Goal: Task Accomplishment & Management: Complete application form

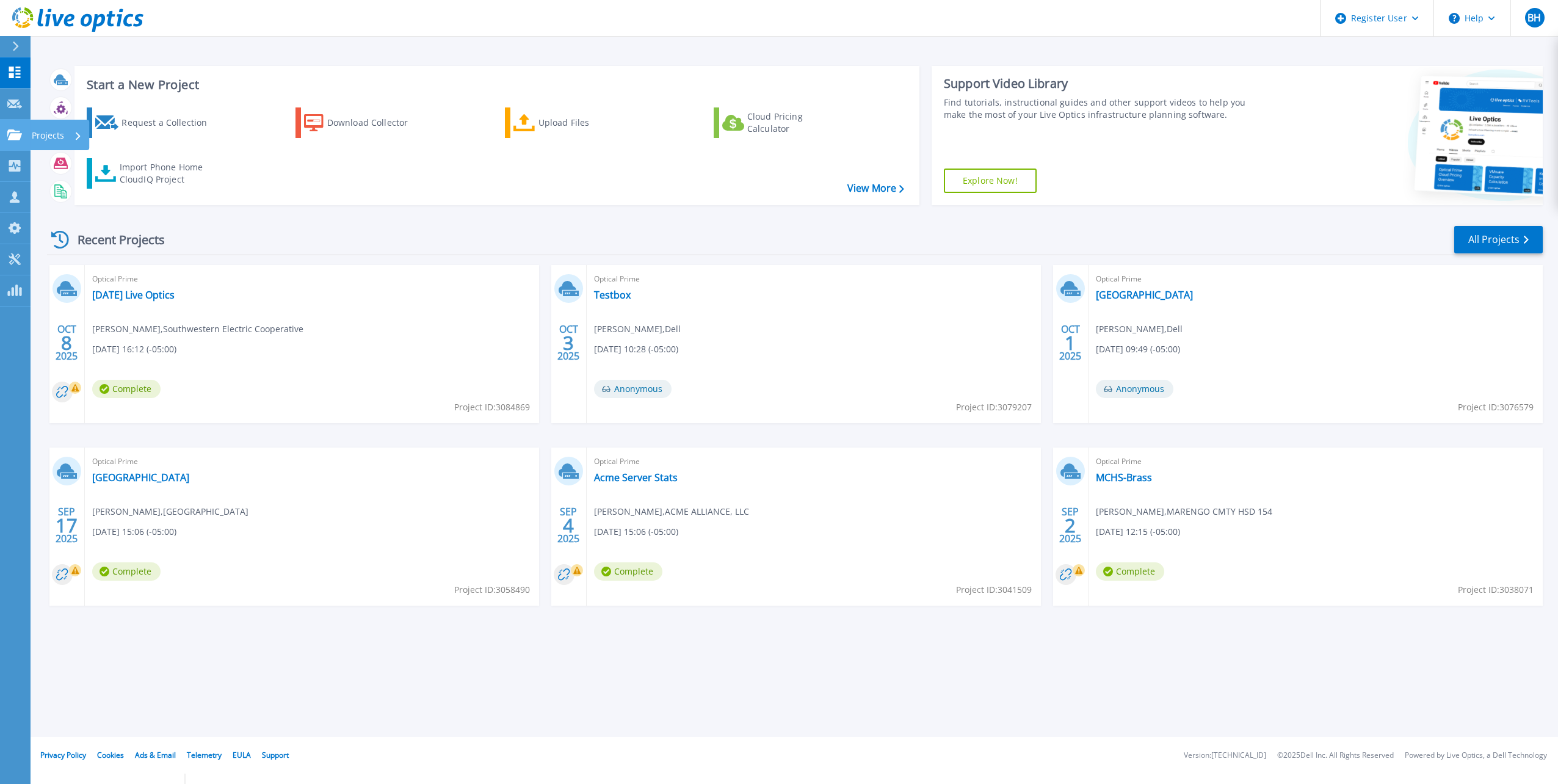
click at [8, 126] on link "Projects Projects" at bounding box center [15, 135] width 30 height 31
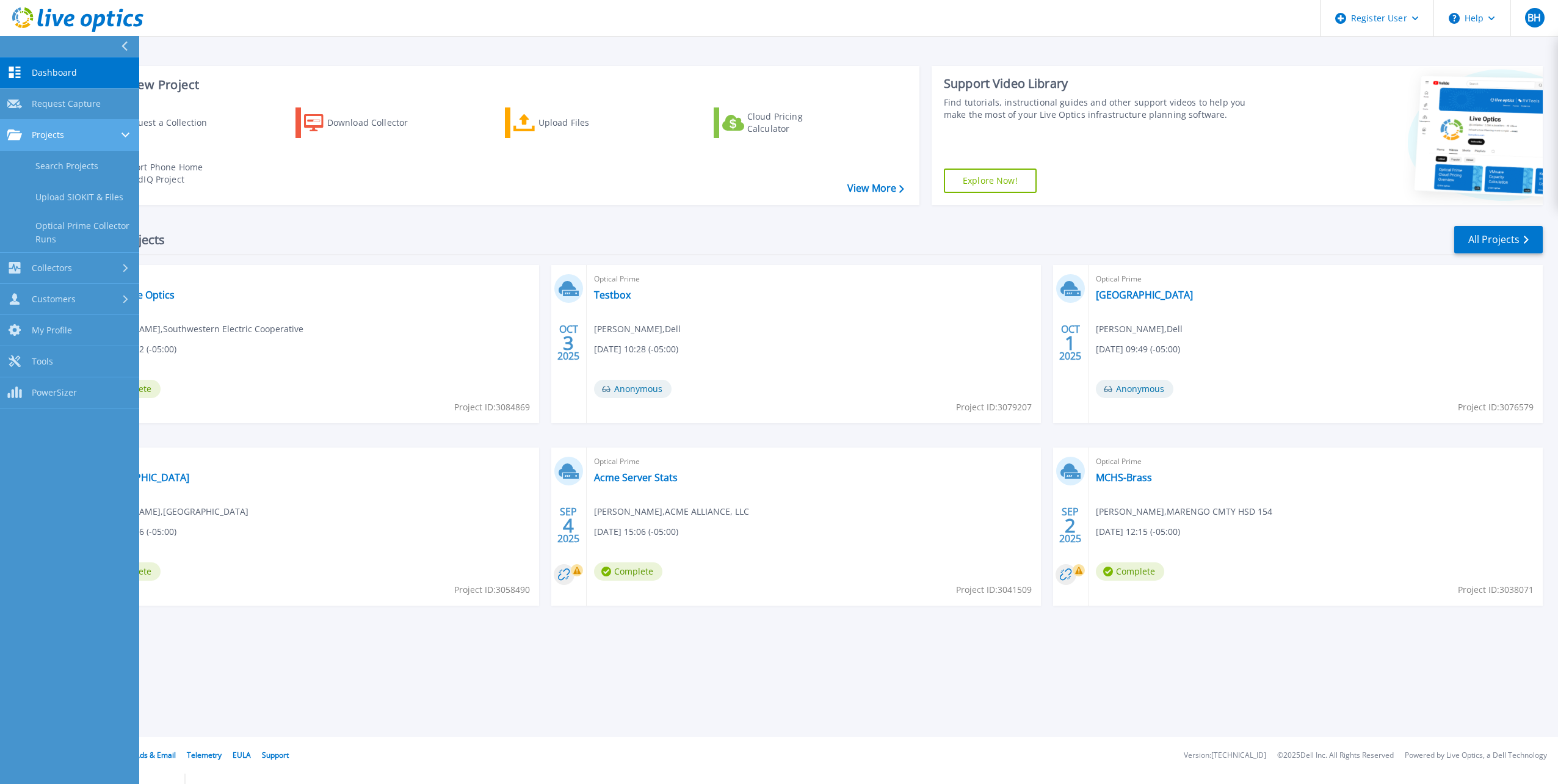
click at [68, 137] on div "Projects" at bounding box center [70, 135] width 125 height 11
click at [84, 170] on link "Search Projects" at bounding box center [69, 166] width 139 height 31
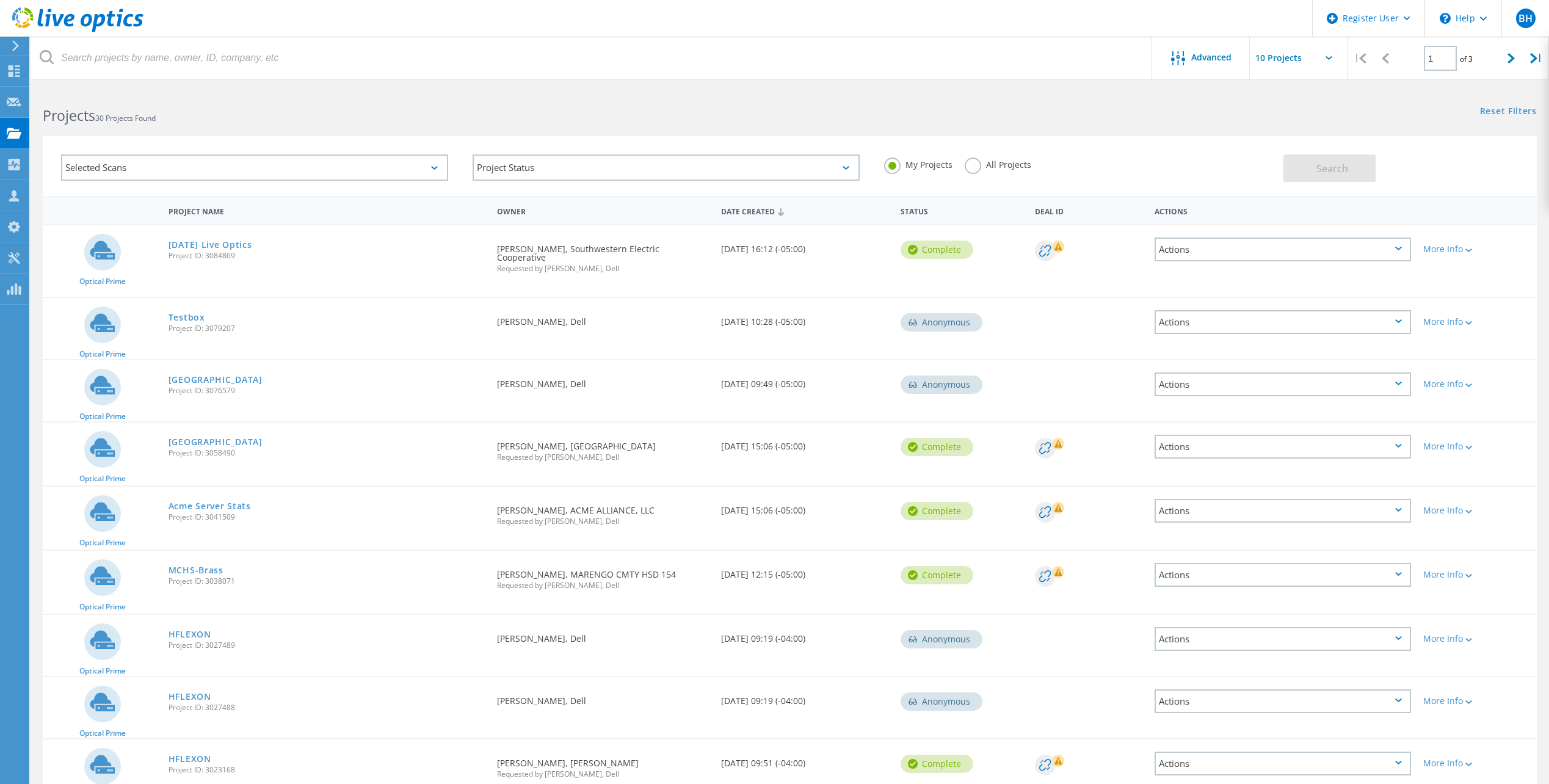
click at [971, 163] on label "All Projects" at bounding box center [998, 163] width 66 height 12
click at [0, 0] on input "All Projects" at bounding box center [0, 0] width 0 height 0
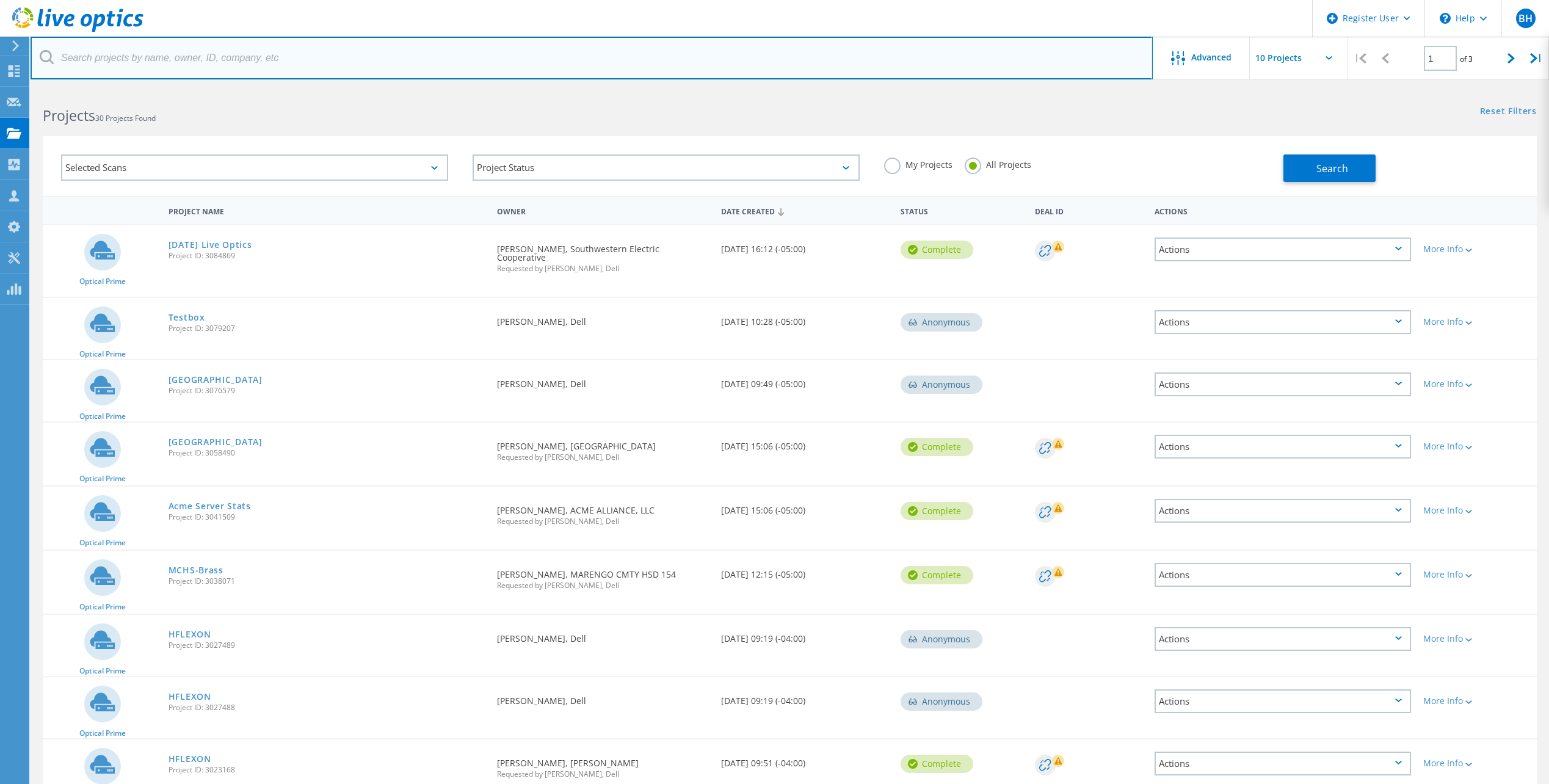
click at [240, 56] on input "text" at bounding box center [591, 58] width 1122 height 43
paste input "[EMAIL_ADDRESS][DOMAIN_NAME]"
type input "cbabarskas@horizonhobby.com"
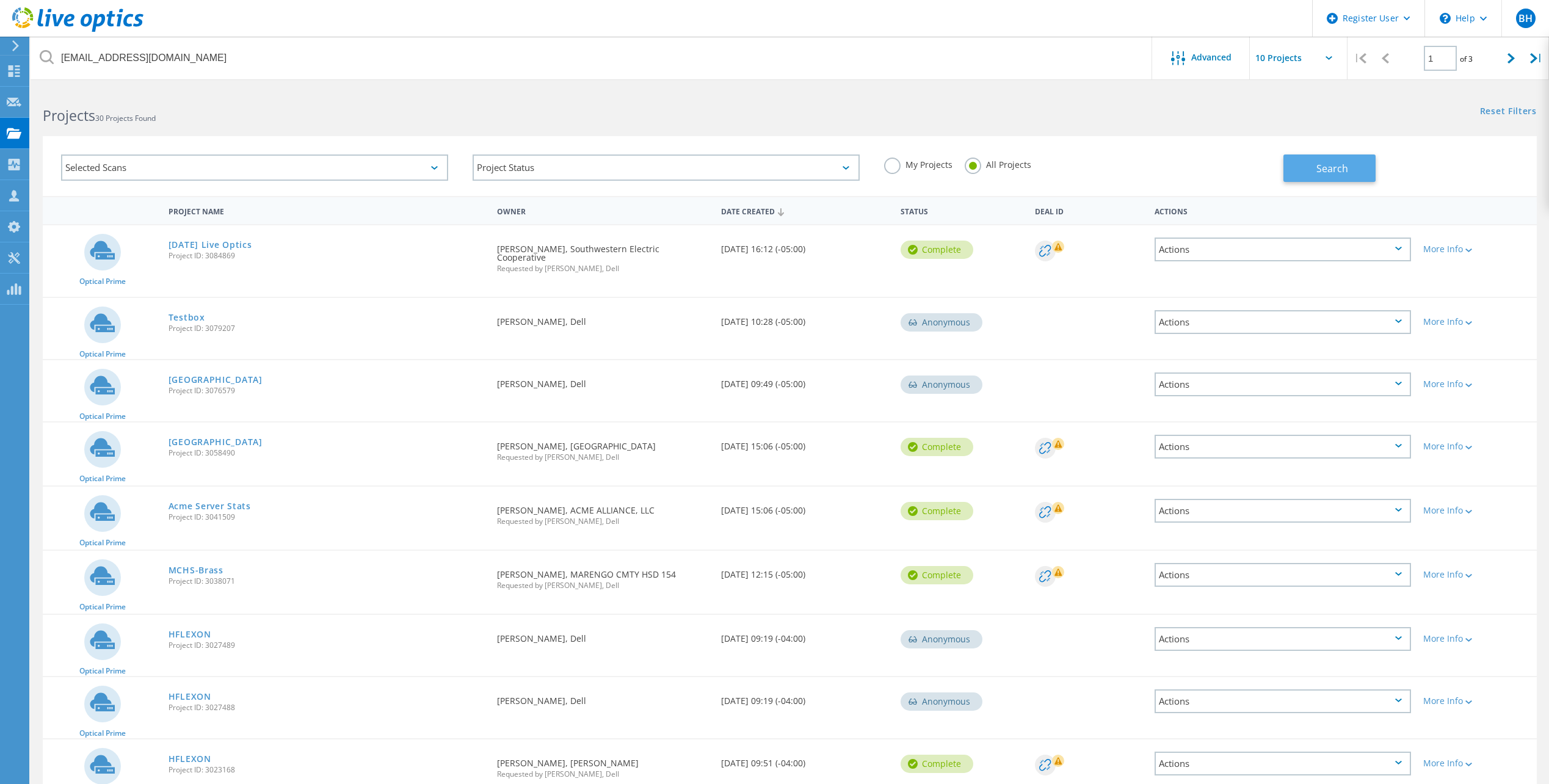
click at [1310, 172] on button "Search" at bounding box center [1329, 168] width 93 height 28
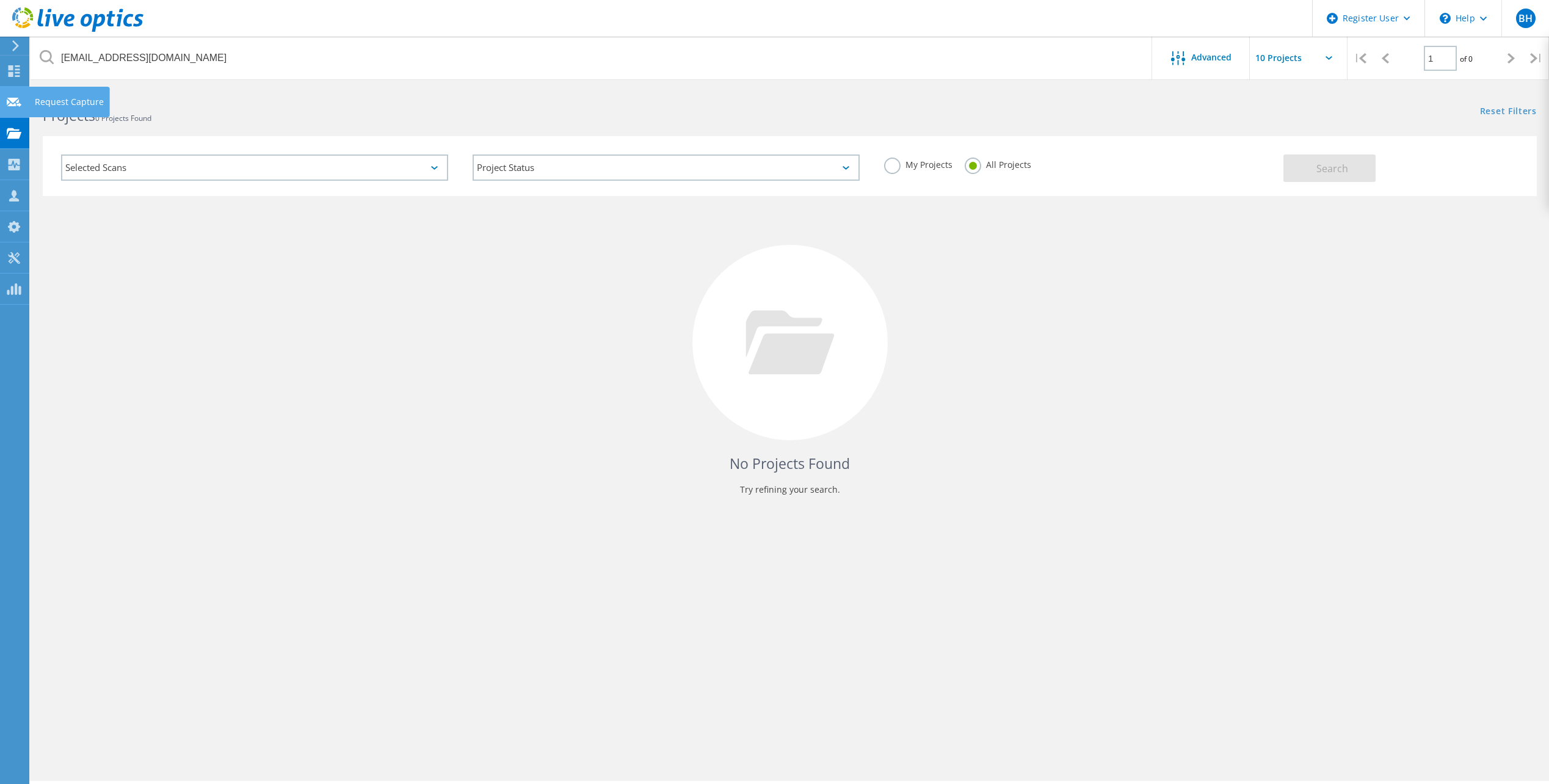
click at [11, 101] on use at bounding box center [13, 101] width 14 height 9
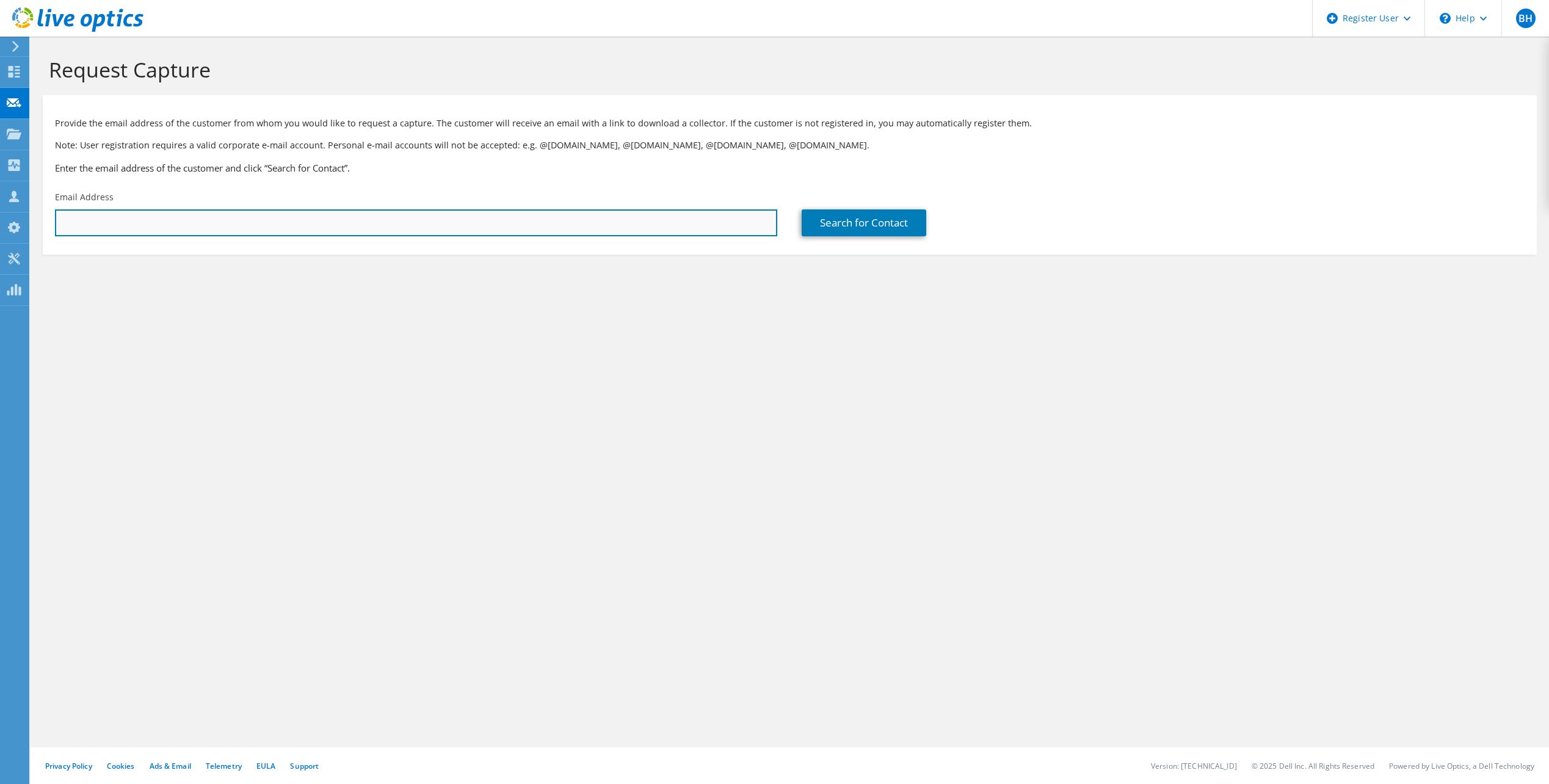
click at [149, 220] on input "text" at bounding box center [416, 223] width 723 height 27
paste input "[EMAIL_ADDRESS][DOMAIN_NAME]"
type input "[EMAIL_ADDRESS][DOMAIN_NAME]"
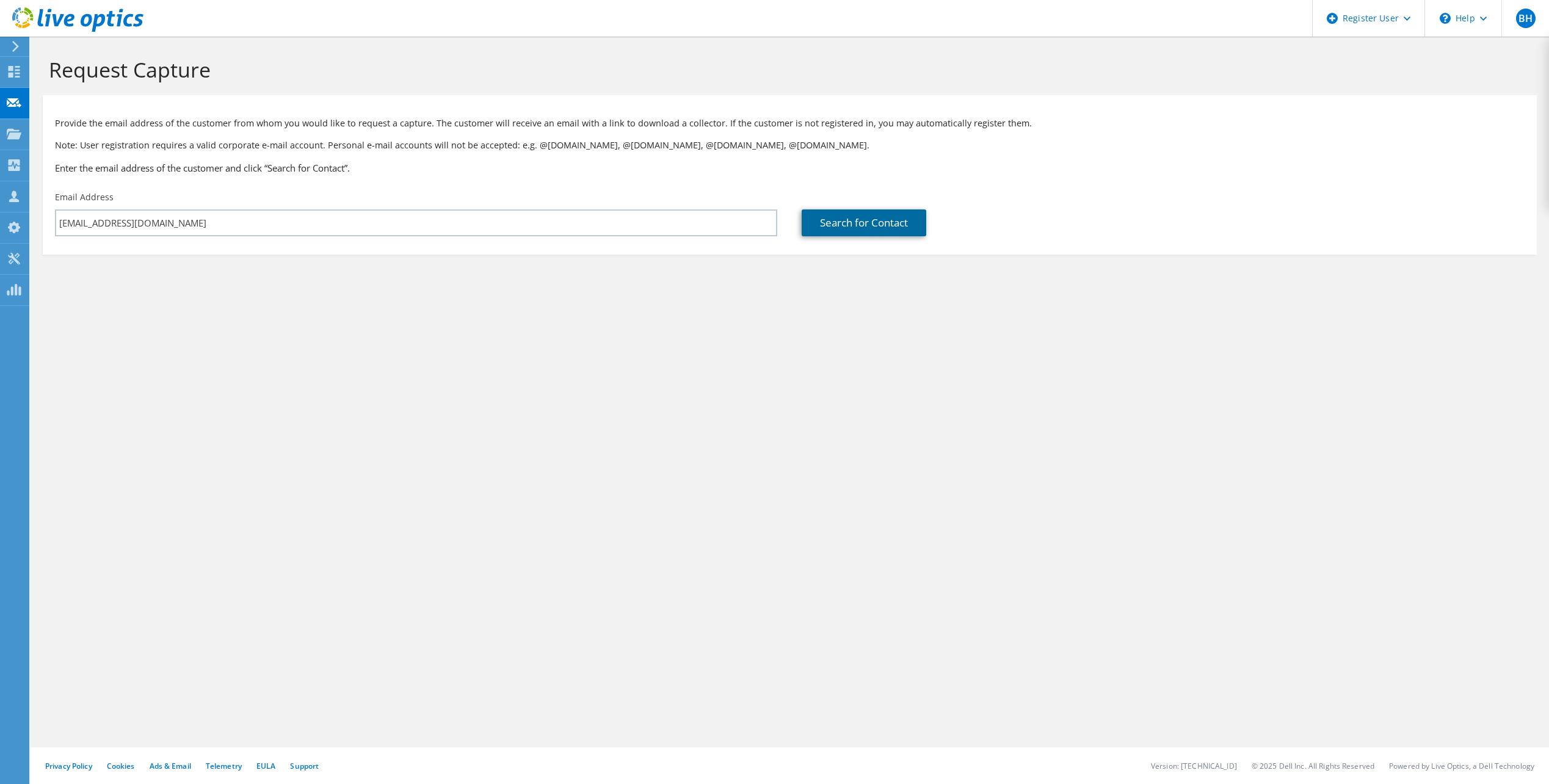
click at [858, 210] on link "Search for Contact" at bounding box center [864, 223] width 125 height 27
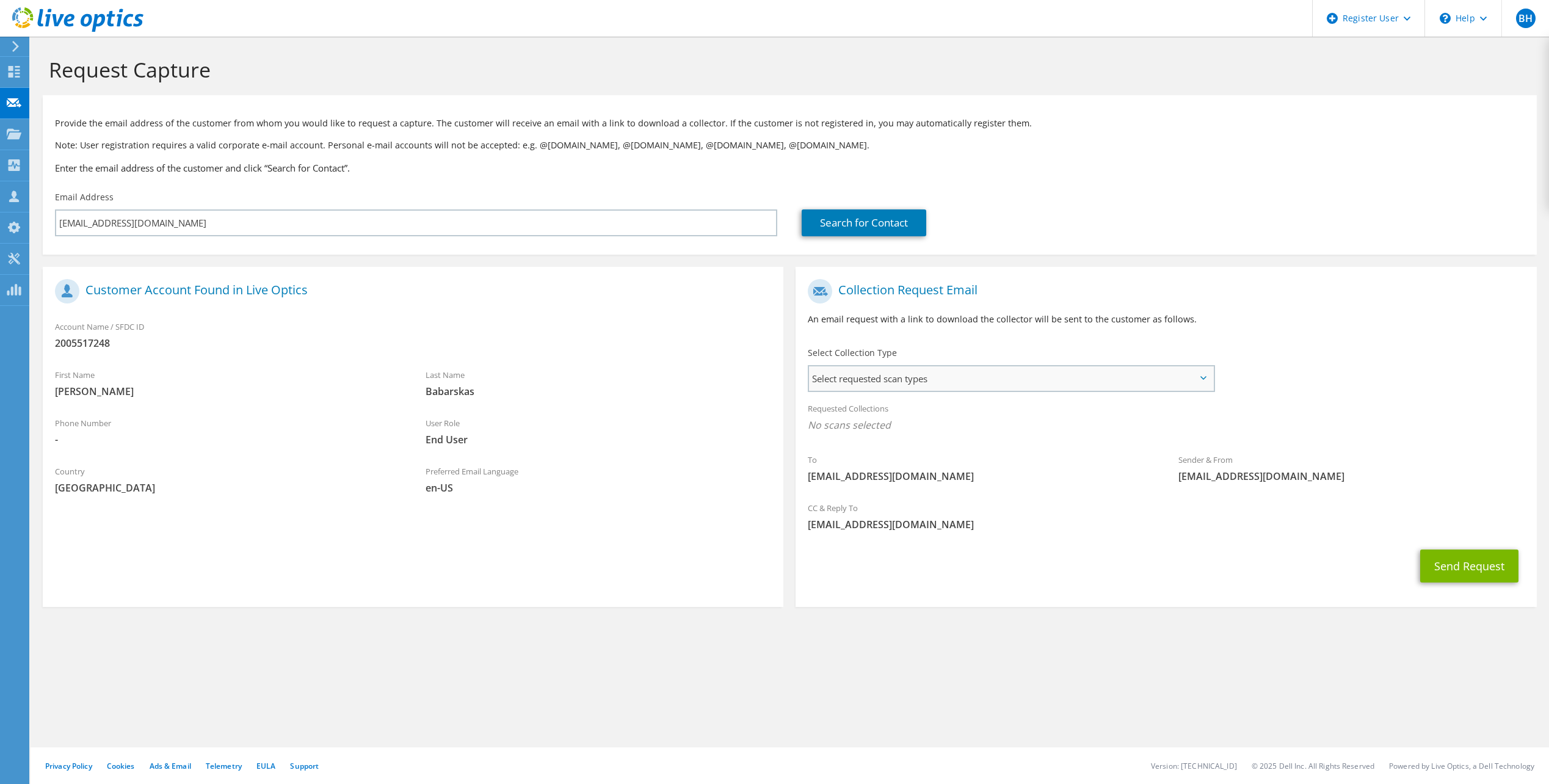
click at [988, 374] on span "Select requested scan types" at bounding box center [1011, 378] width 404 height 24
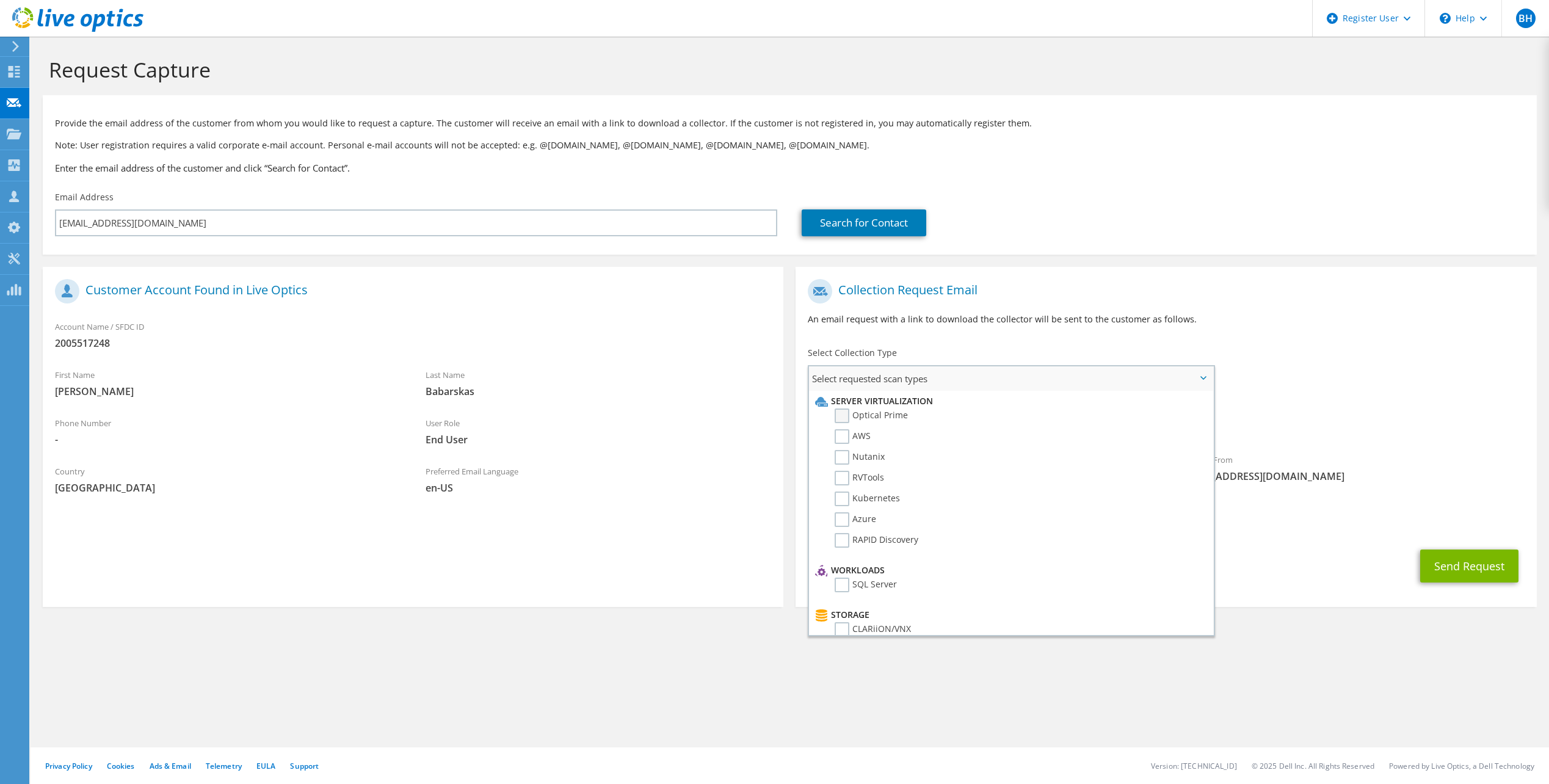
click at [869, 420] on label "Optical Prime" at bounding box center [871, 415] width 73 height 14
click at [0, 0] on input "Optical Prime" at bounding box center [0, 0] width 0 height 0
click at [1334, 331] on div "Collection Request Email An email request with a link to download the collector…" at bounding box center [1166, 306] width 740 height 68
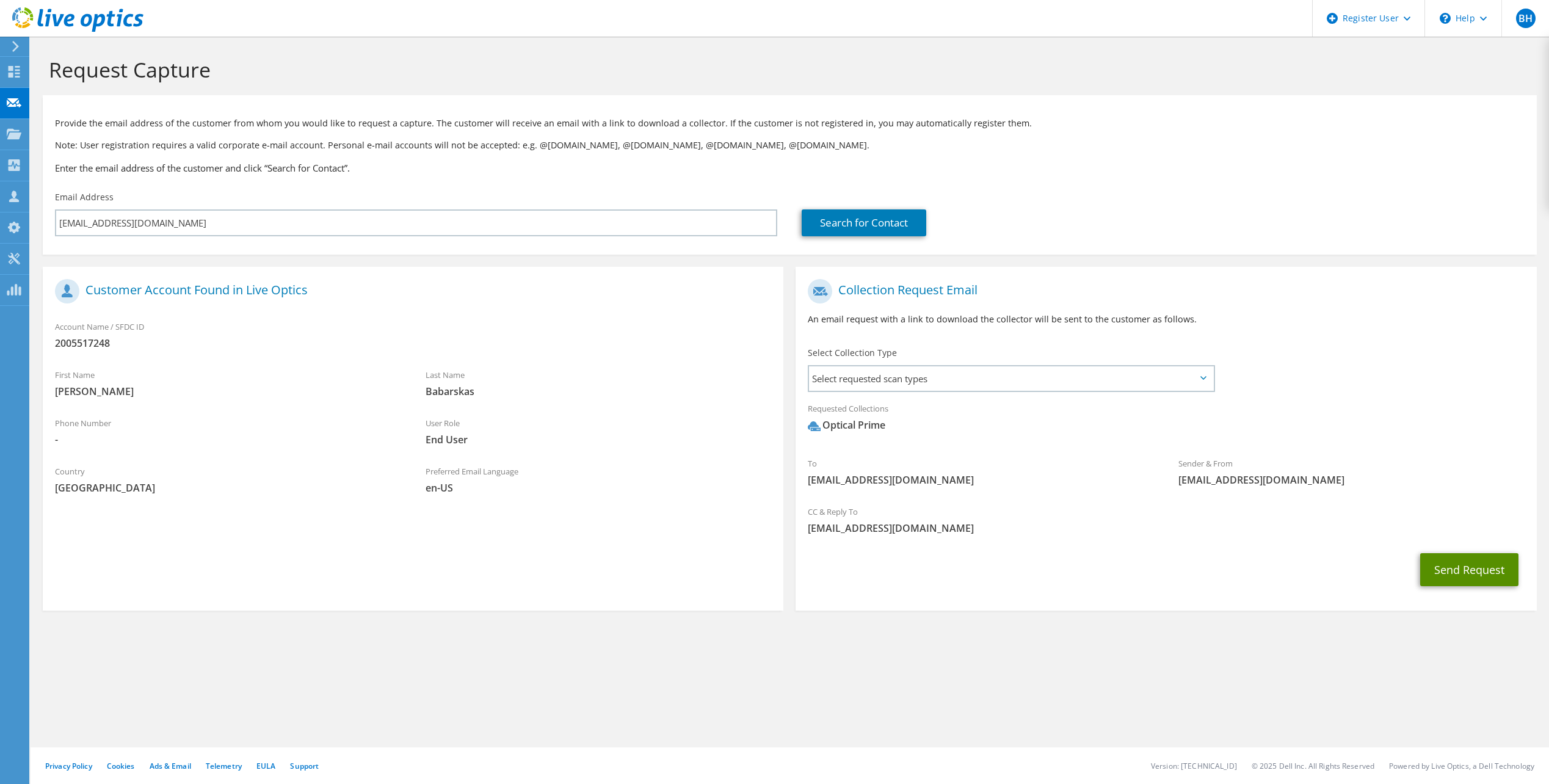
click at [1461, 561] on button "Send Request" at bounding box center [1469, 569] width 98 height 33
